Goal: Find specific page/section: Find specific page/section

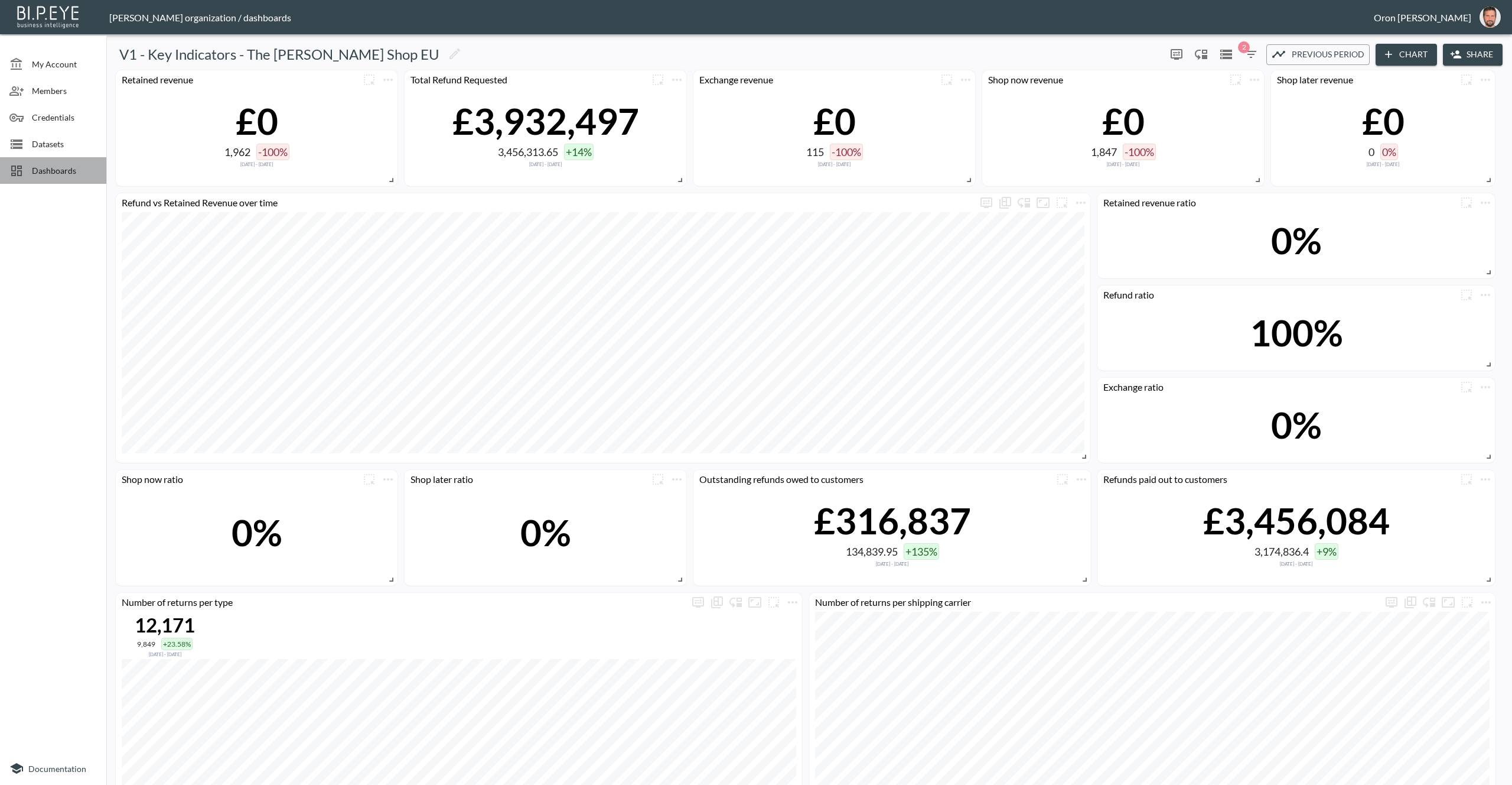
click at [33, 172] on span "Dashboards" at bounding box center [64, 171] width 65 height 12
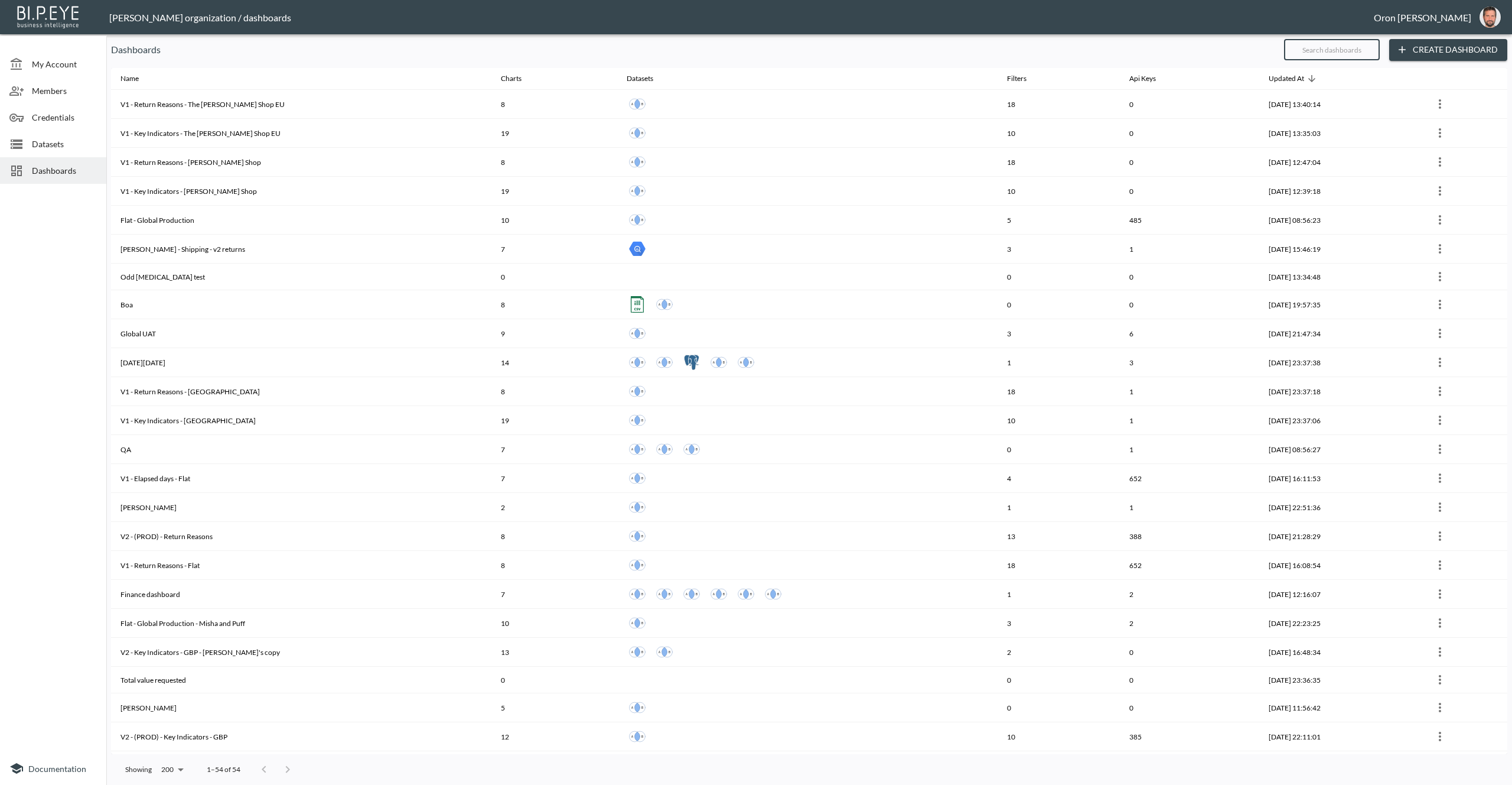
click at [1346, 59] on input "text" at bounding box center [1332, 49] width 96 height 29
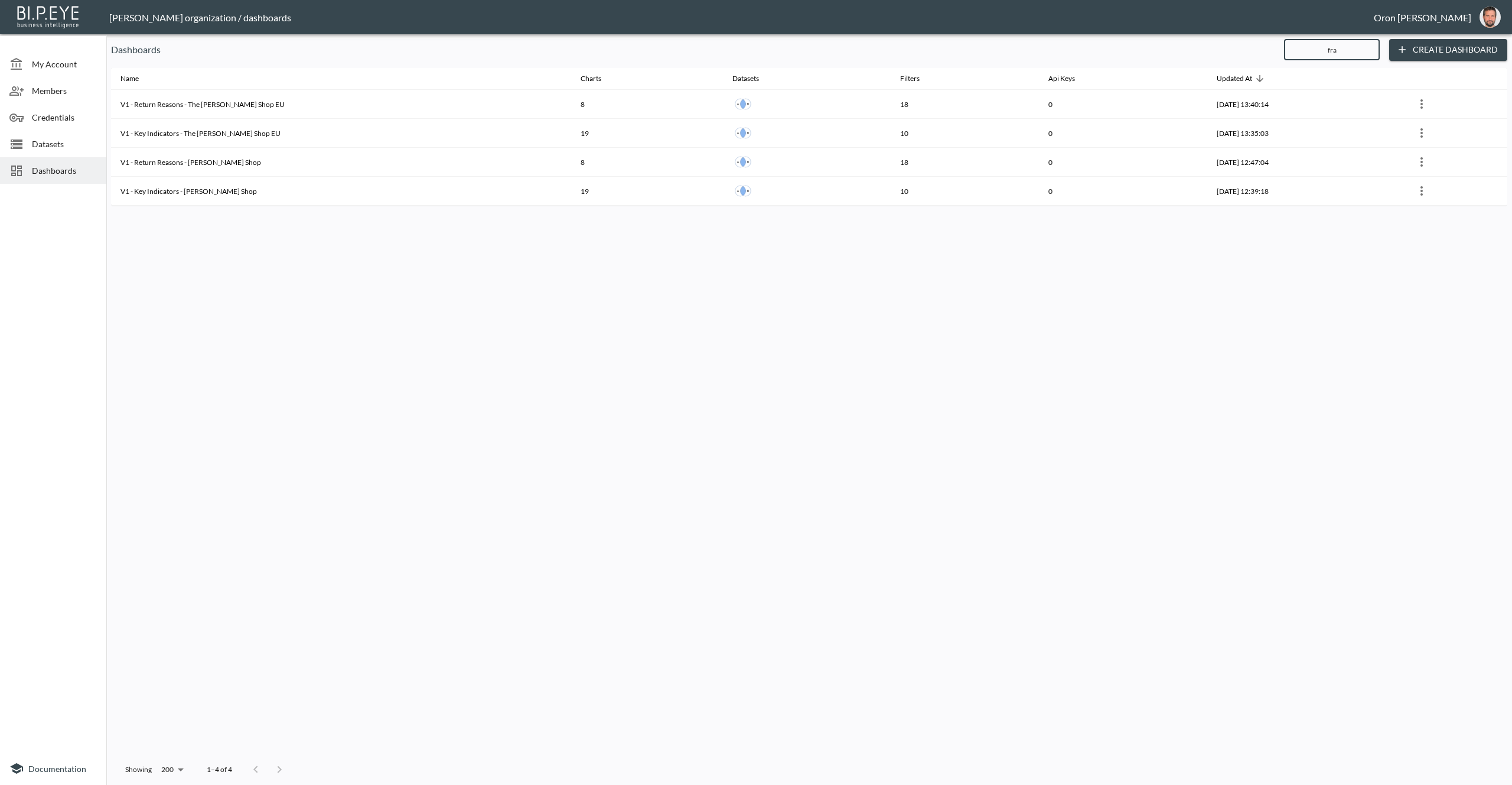
type input "fra"
click at [549, 244] on div "Name Charts Datasets Filters Api Keys Updated At V1 - Return Reasons - The Fran…" at bounding box center [810, 412] width 1397 height 687
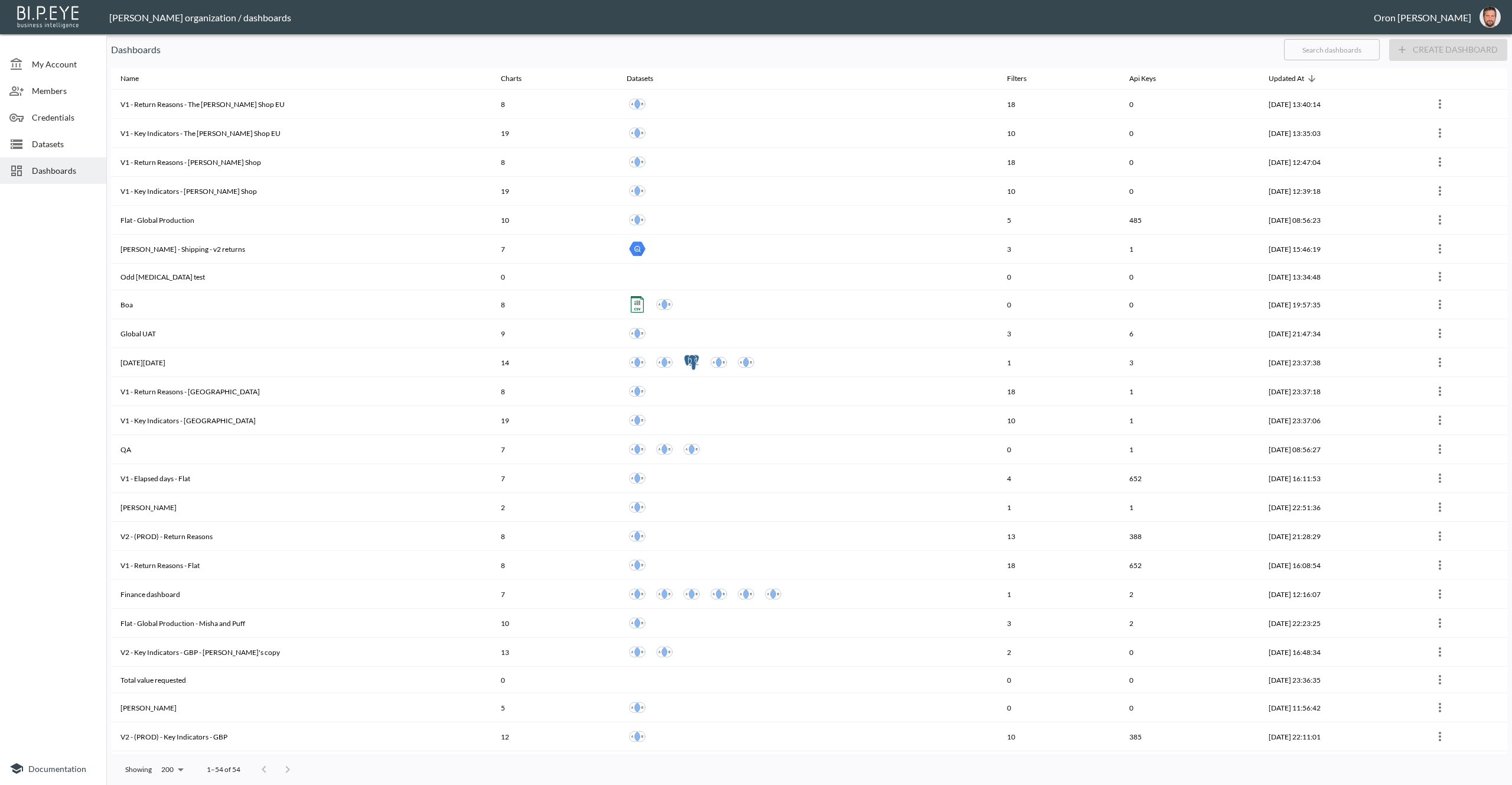
click at [1373, 50] on input "text" at bounding box center [1332, 49] width 96 height 29
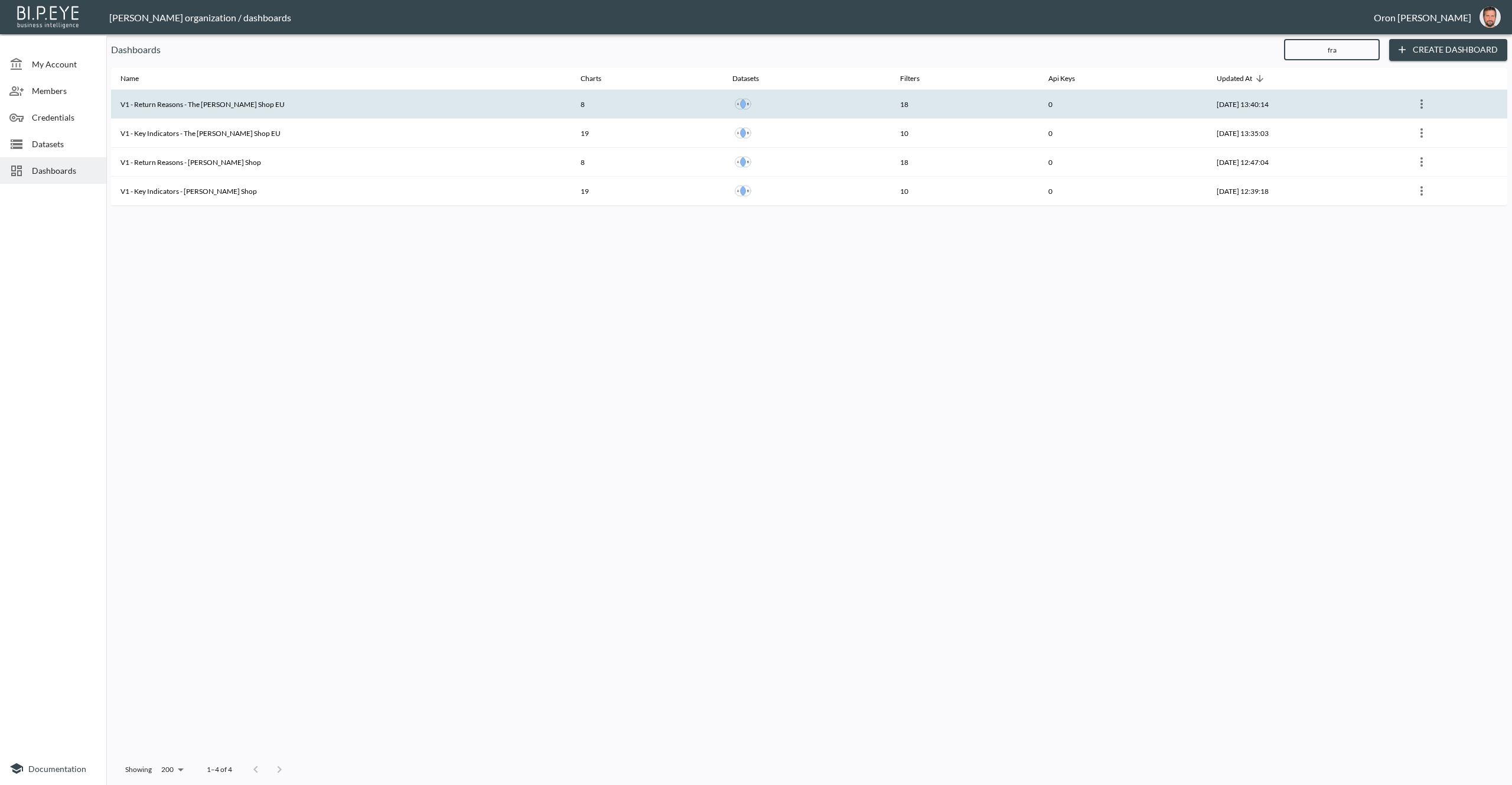
type input "fra"
click at [1040, 106] on th "0" at bounding box center [1124, 104] width 168 height 29
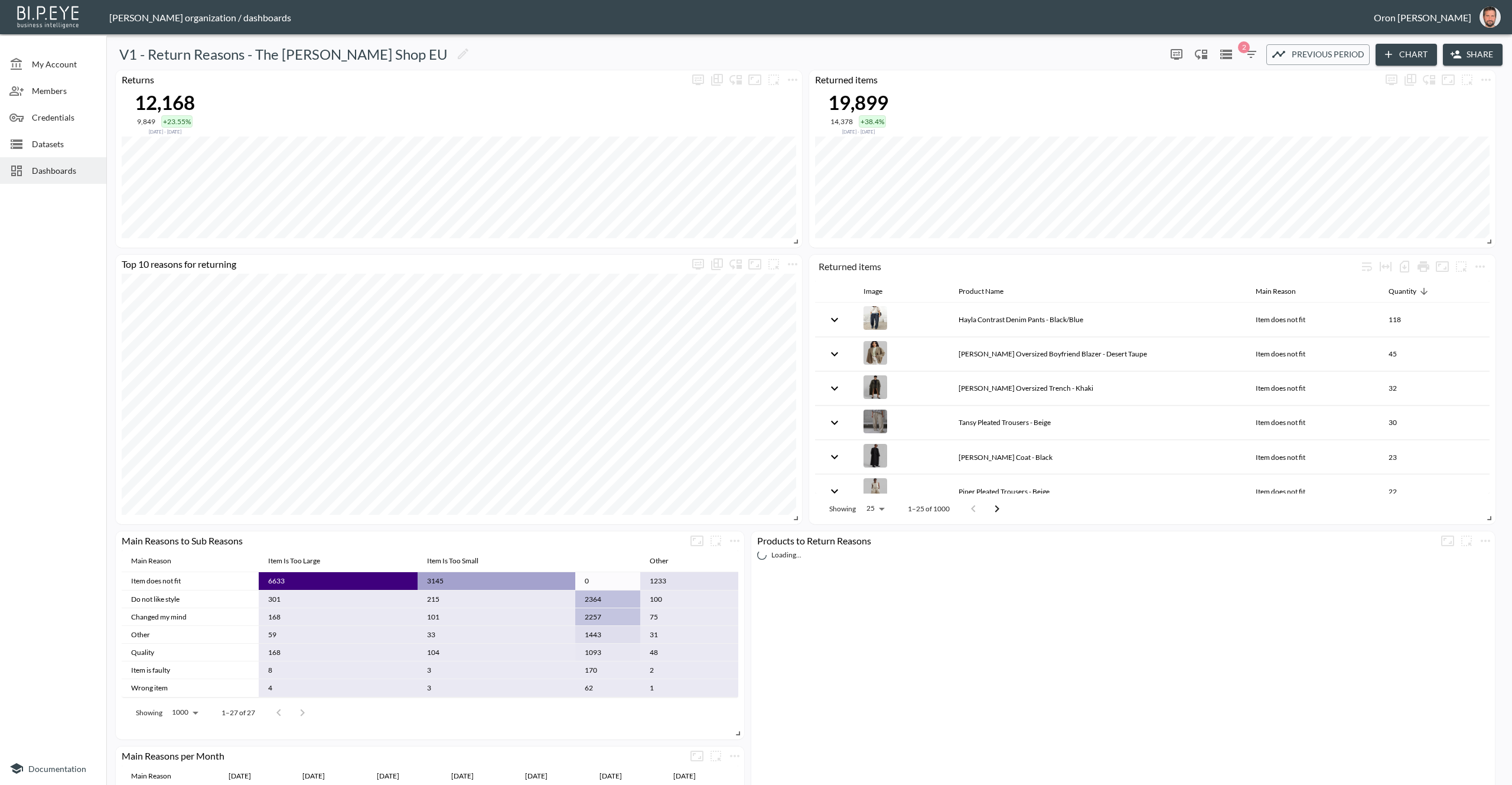
click at [1473, 53] on button "Share" at bounding box center [1472, 54] width 59 height 22
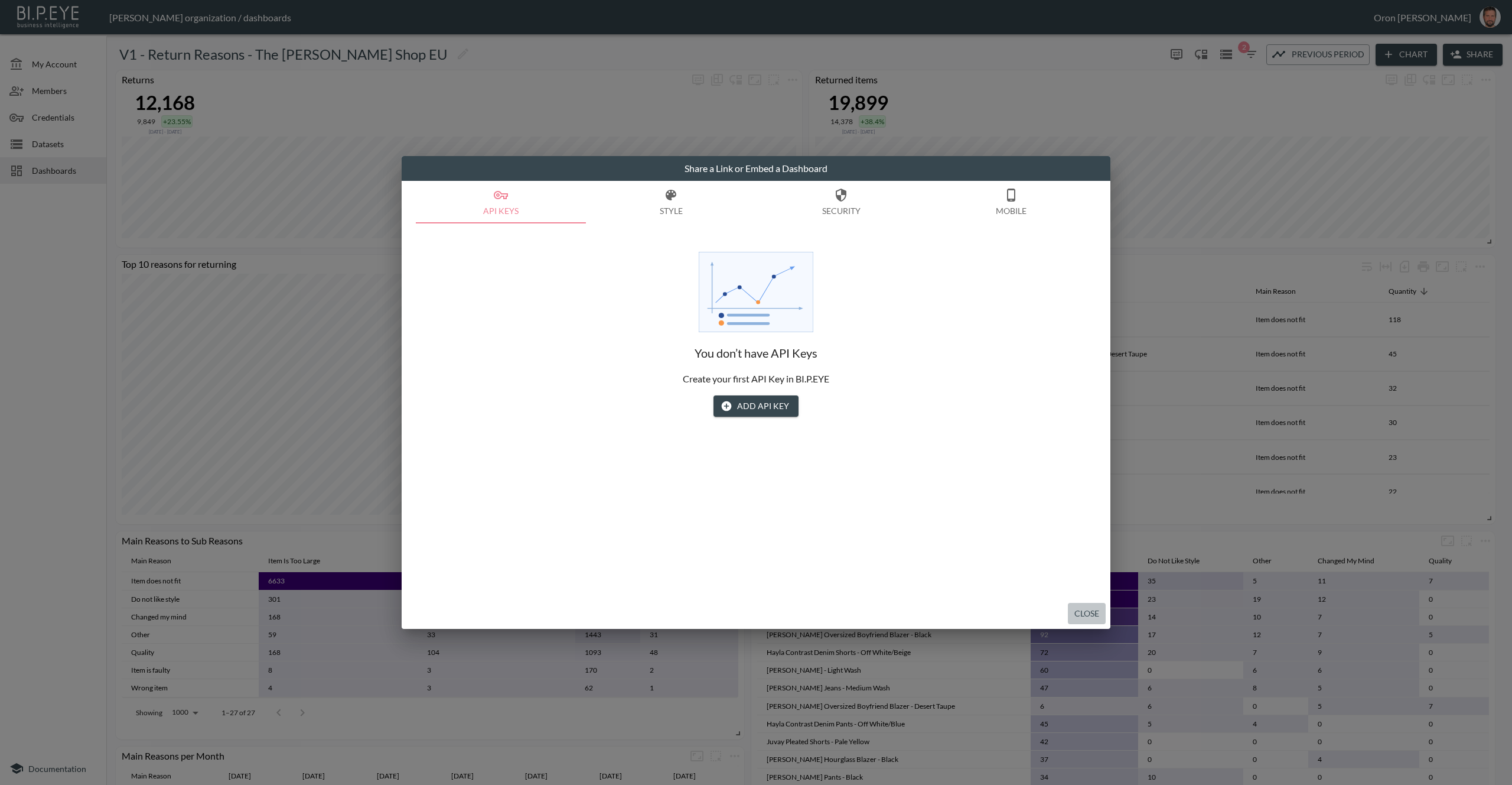
drag, startPoint x: 1089, startPoint y: 616, endPoint x: 882, endPoint y: 504, distance: 235.4
click at [1088, 615] on button "Close" at bounding box center [1086, 613] width 38 height 22
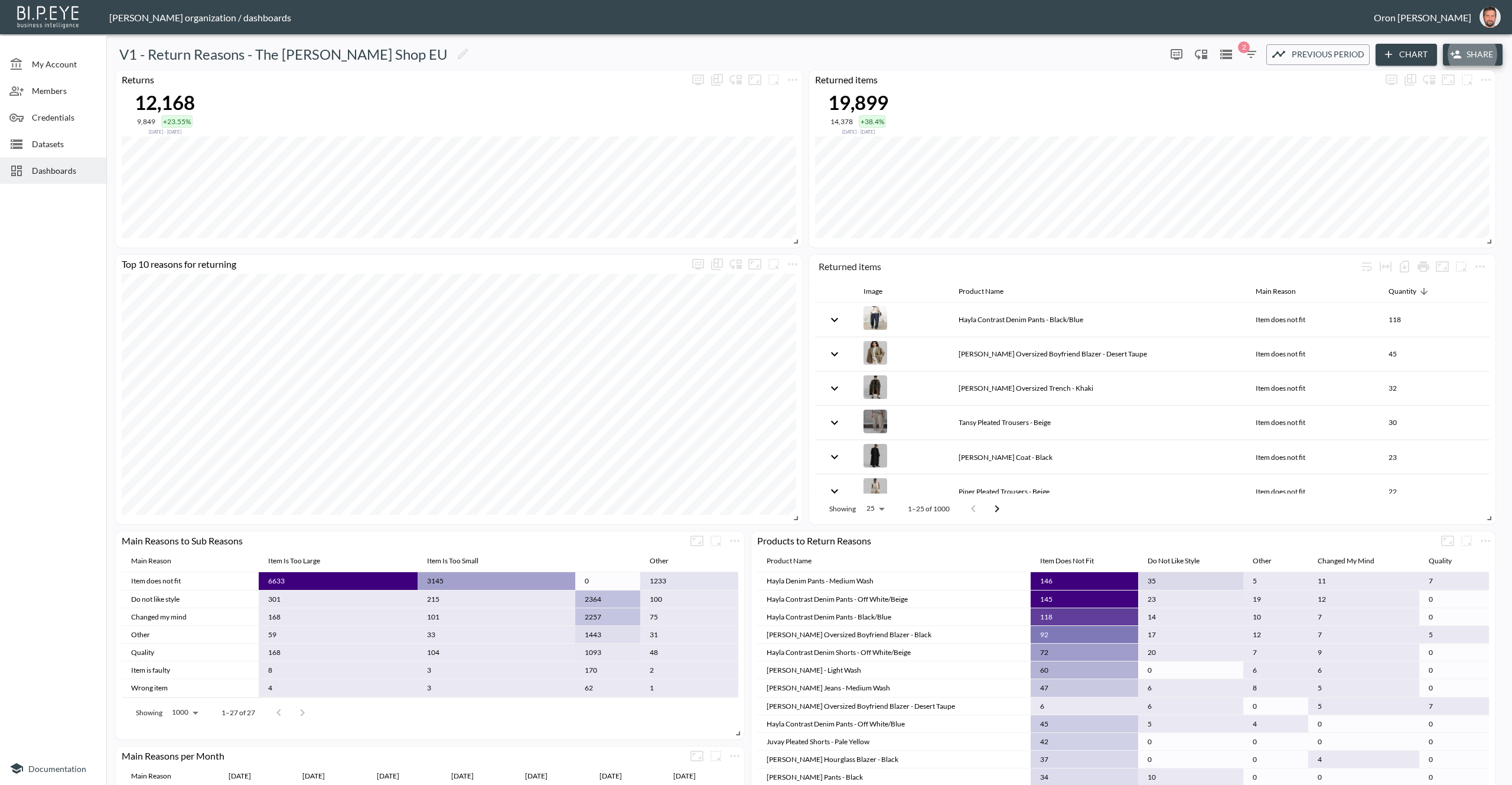
click at [38, 166] on span "Dashboards" at bounding box center [64, 171] width 65 height 12
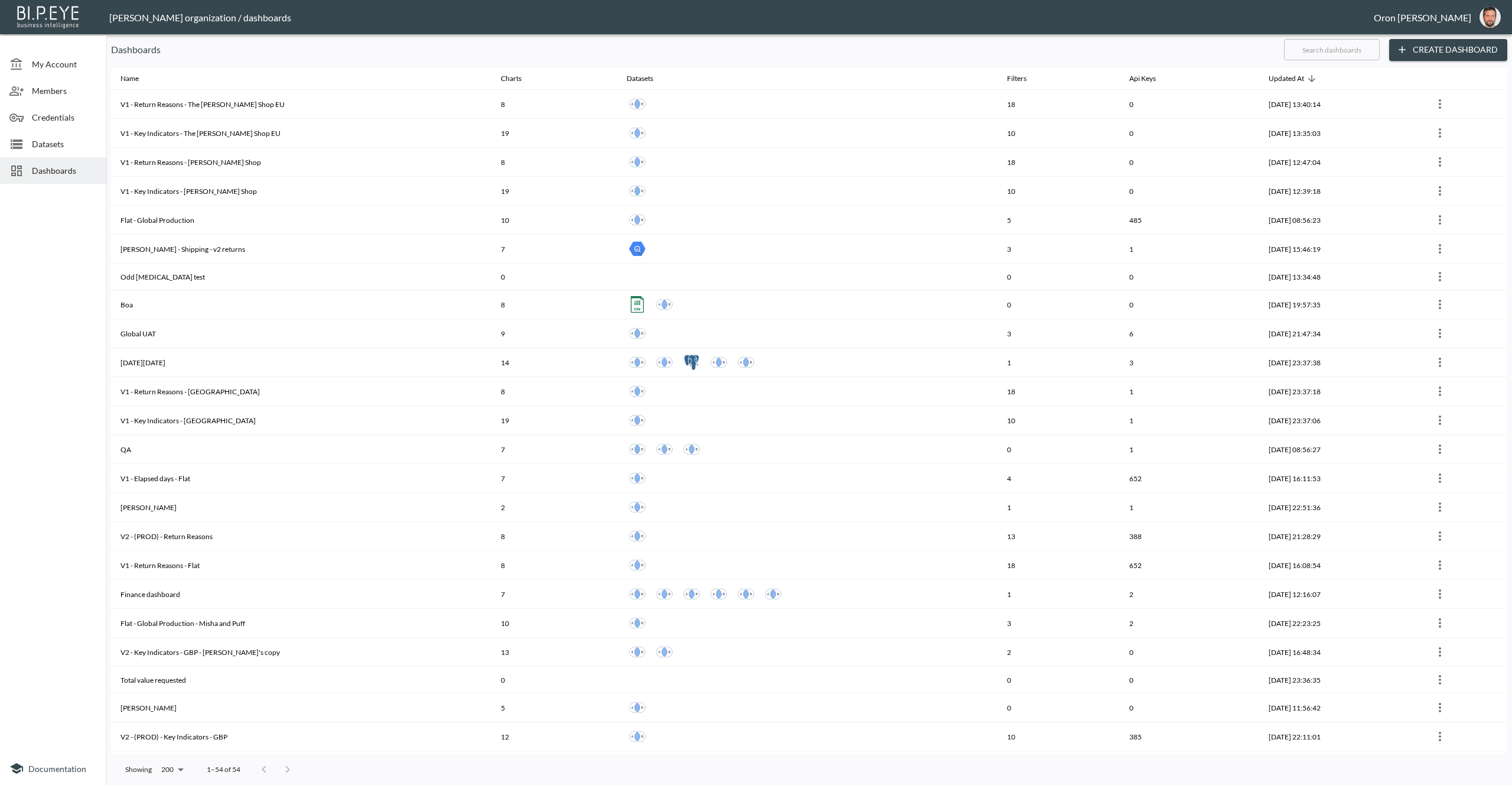
click at [1353, 49] on input "text" at bounding box center [1332, 49] width 96 height 29
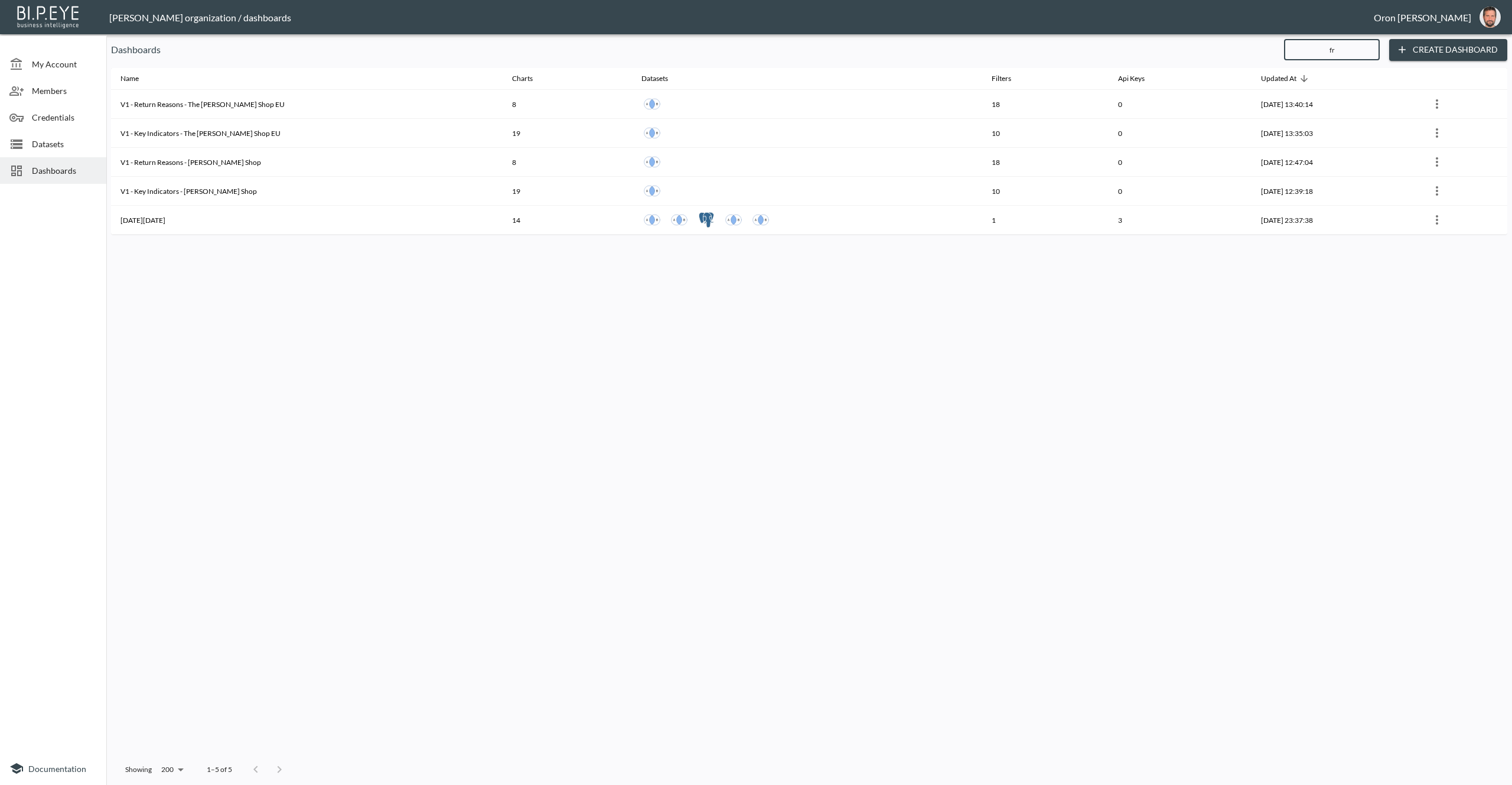
type input "fr"
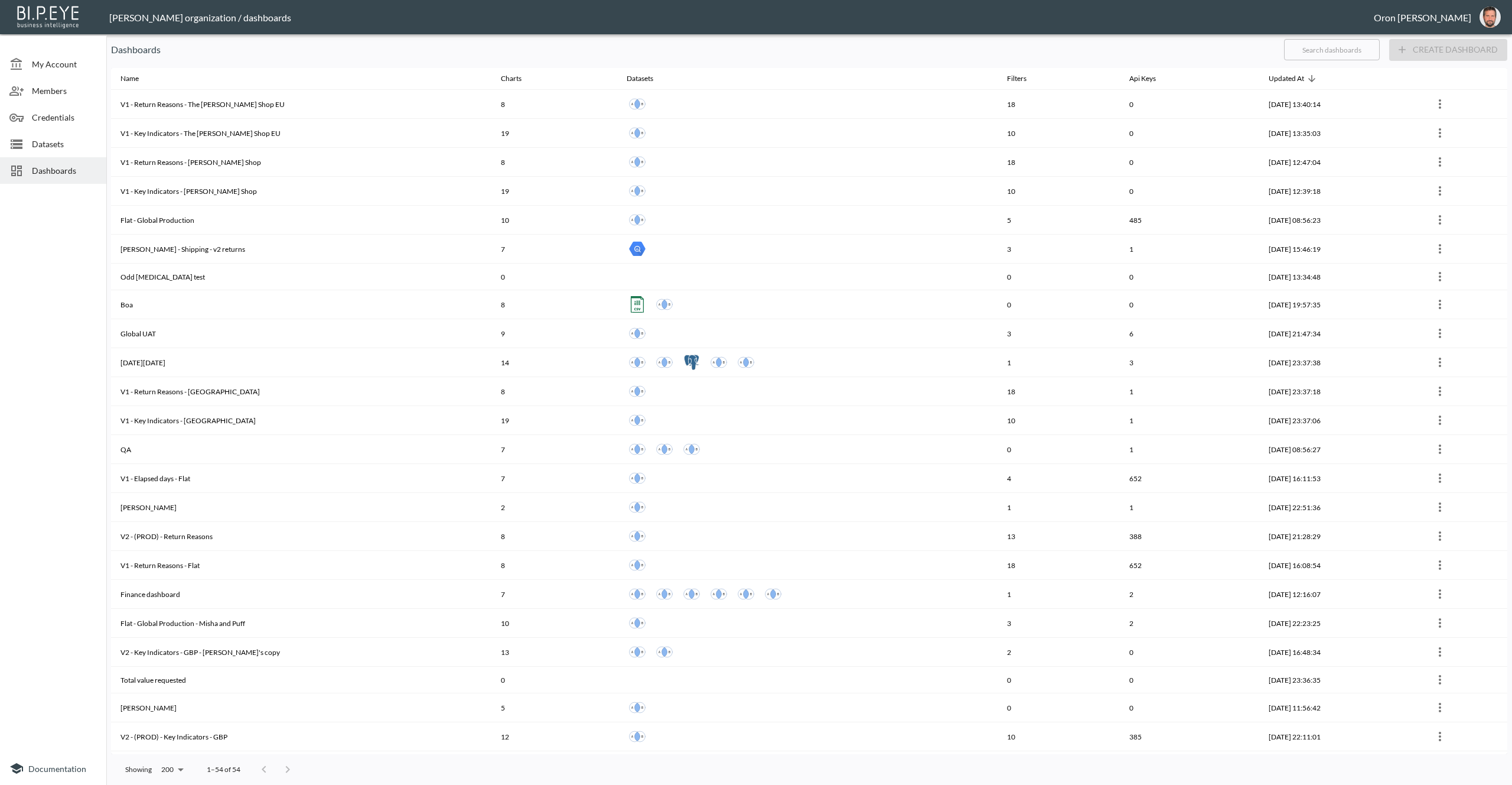
click at [1348, 51] on input "text" at bounding box center [1332, 49] width 96 height 29
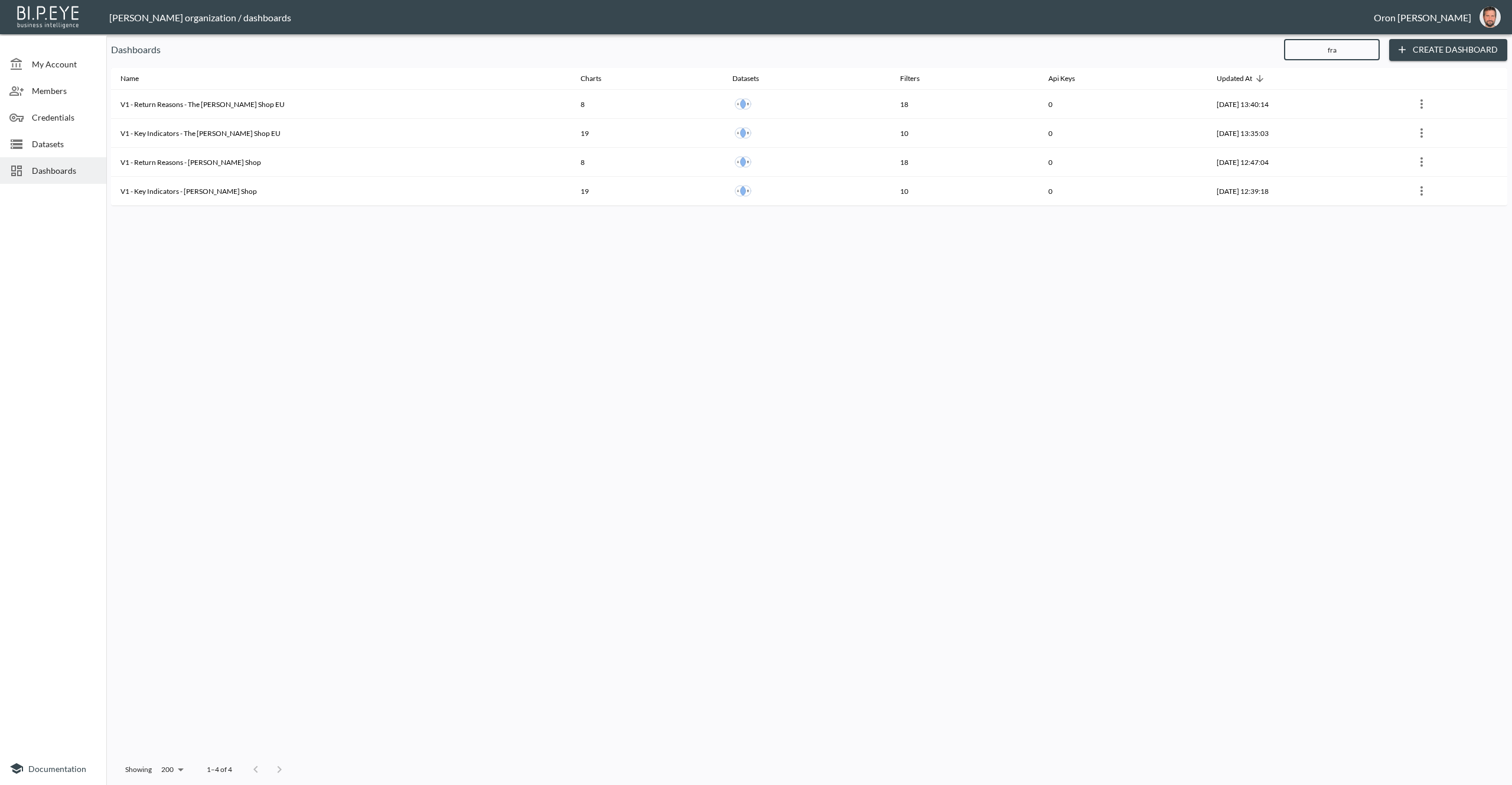
type input "fra"
